Goal: Information Seeking & Learning: Learn about a topic

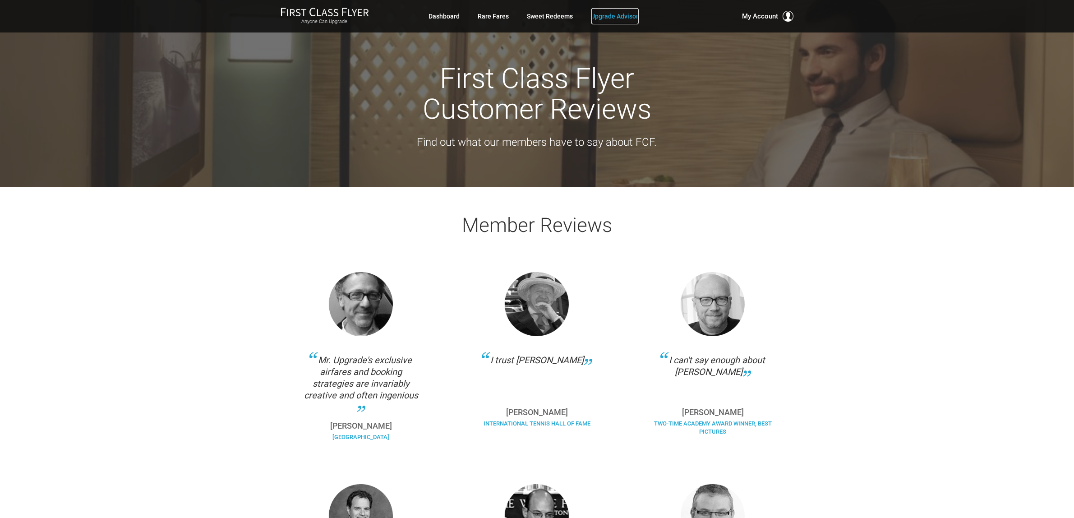
click at [619, 12] on link "Upgrade Advisor" at bounding box center [614, 16] width 47 height 16
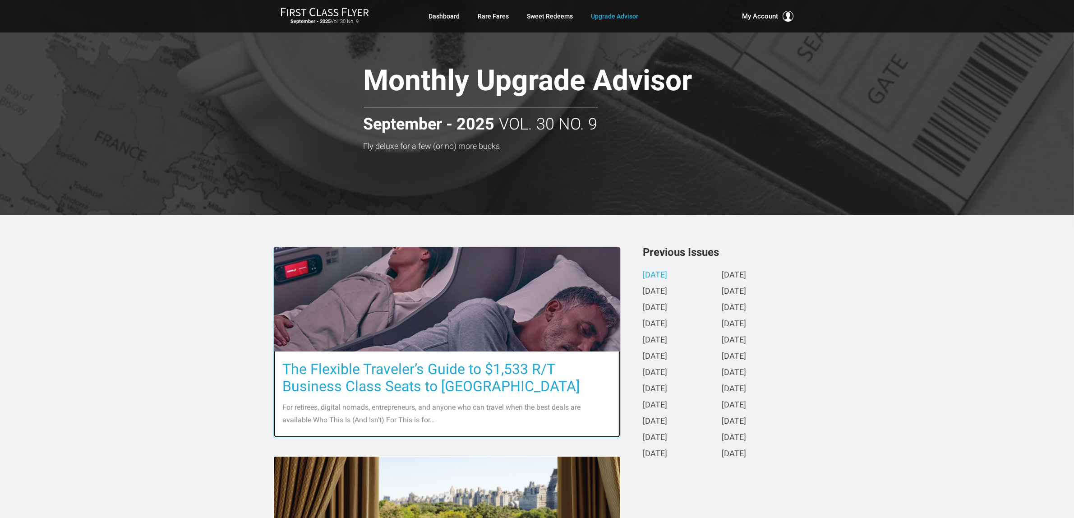
click at [450, 377] on h3 "The Flexible Traveler’s Guide to $1,533 R/T Business Class Seats to [GEOGRAPHIC…" at bounding box center [447, 377] width 328 height 34
